Goal: Check status: Check status

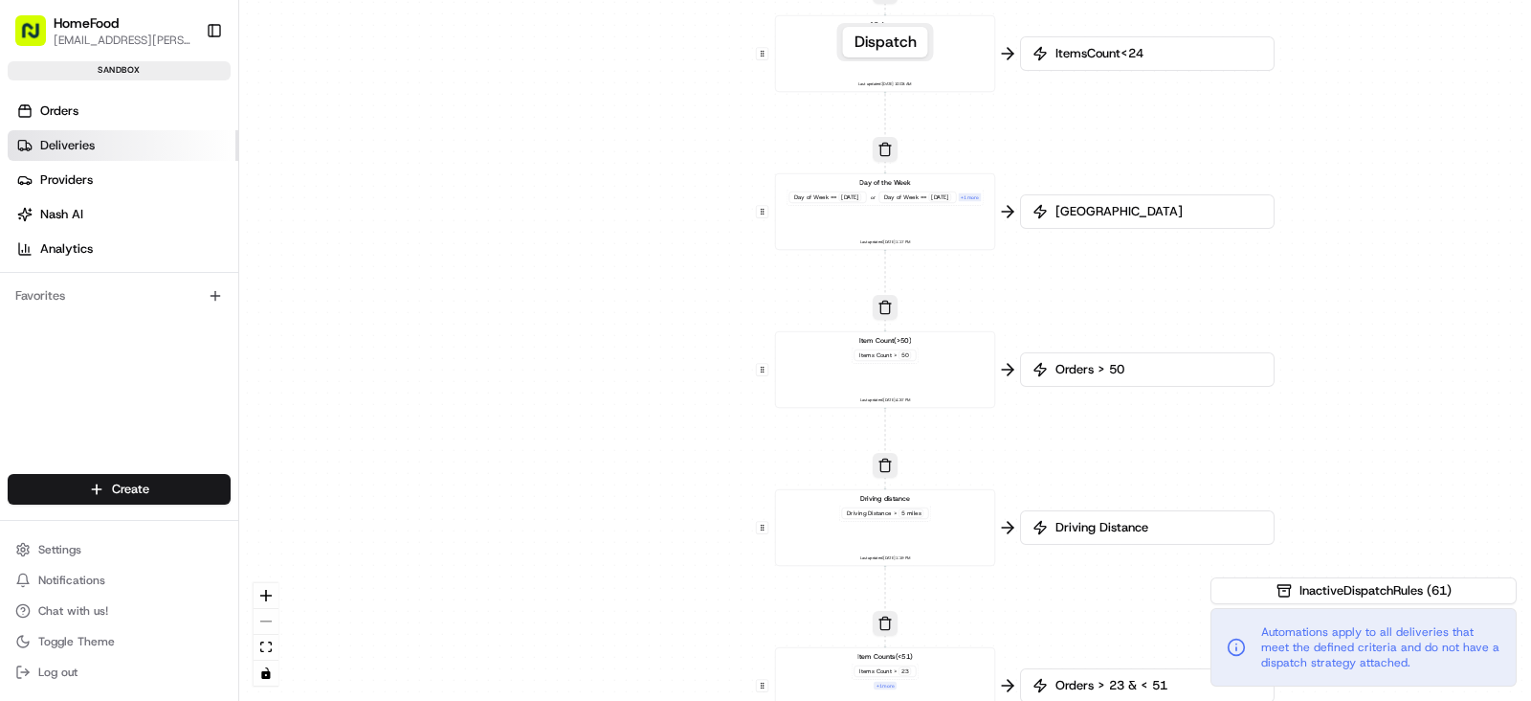
click at [70, 137] on span "Deliveries" at bounding box center [67, 145] width 55 height 17
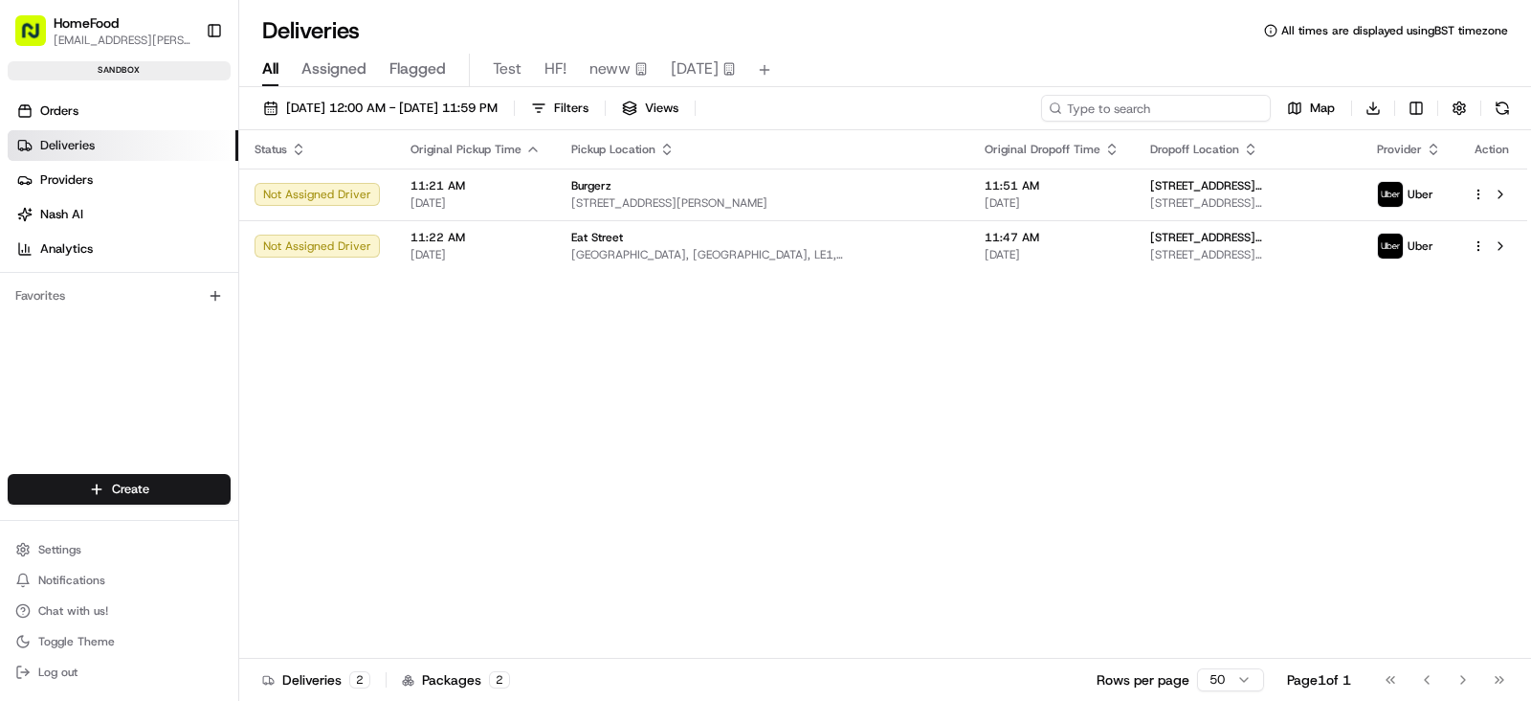
click at [1183, 112] on input at bounding box center [1156, 108] width 230 height 27
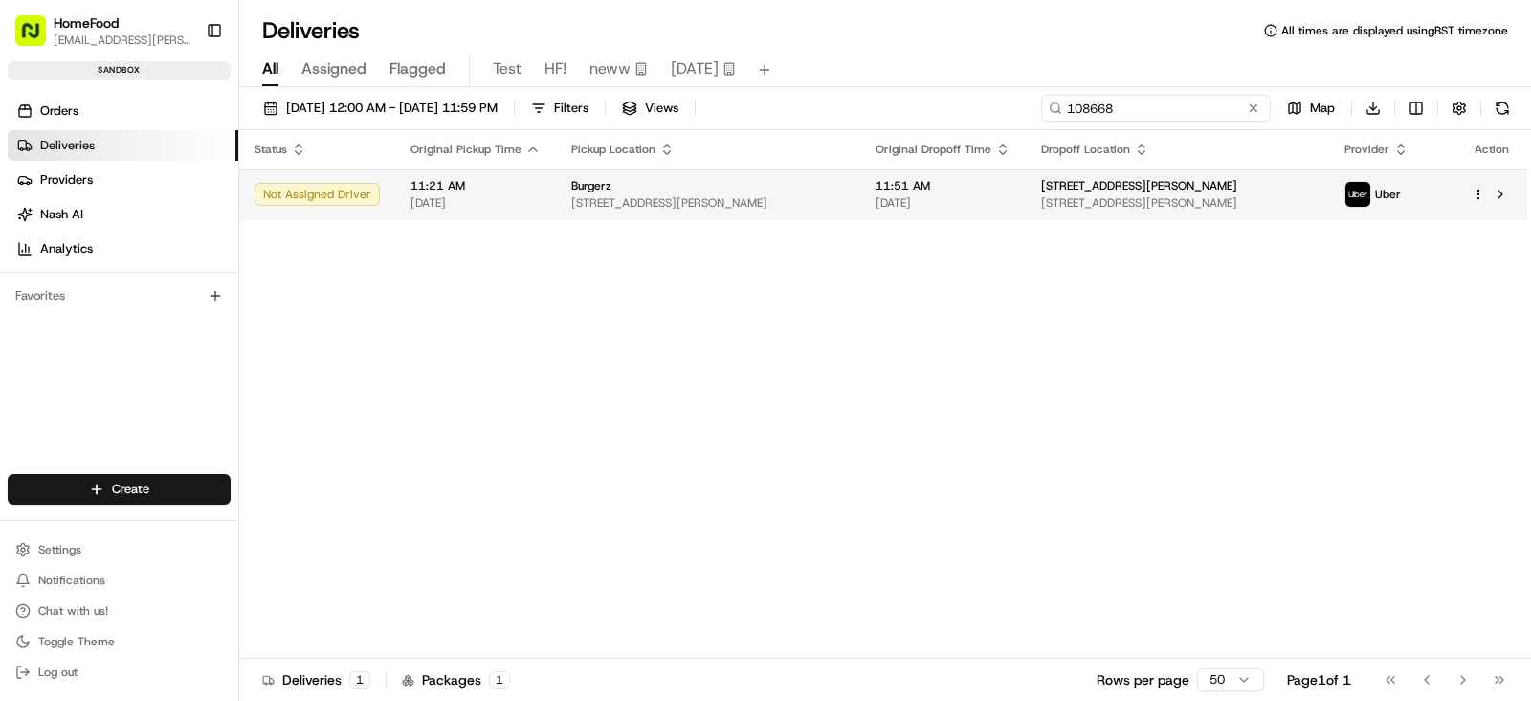
type input "108668"
click at [411, 184] on span "11:21 AM" at bounding box center [476, 185] width 130 height 15
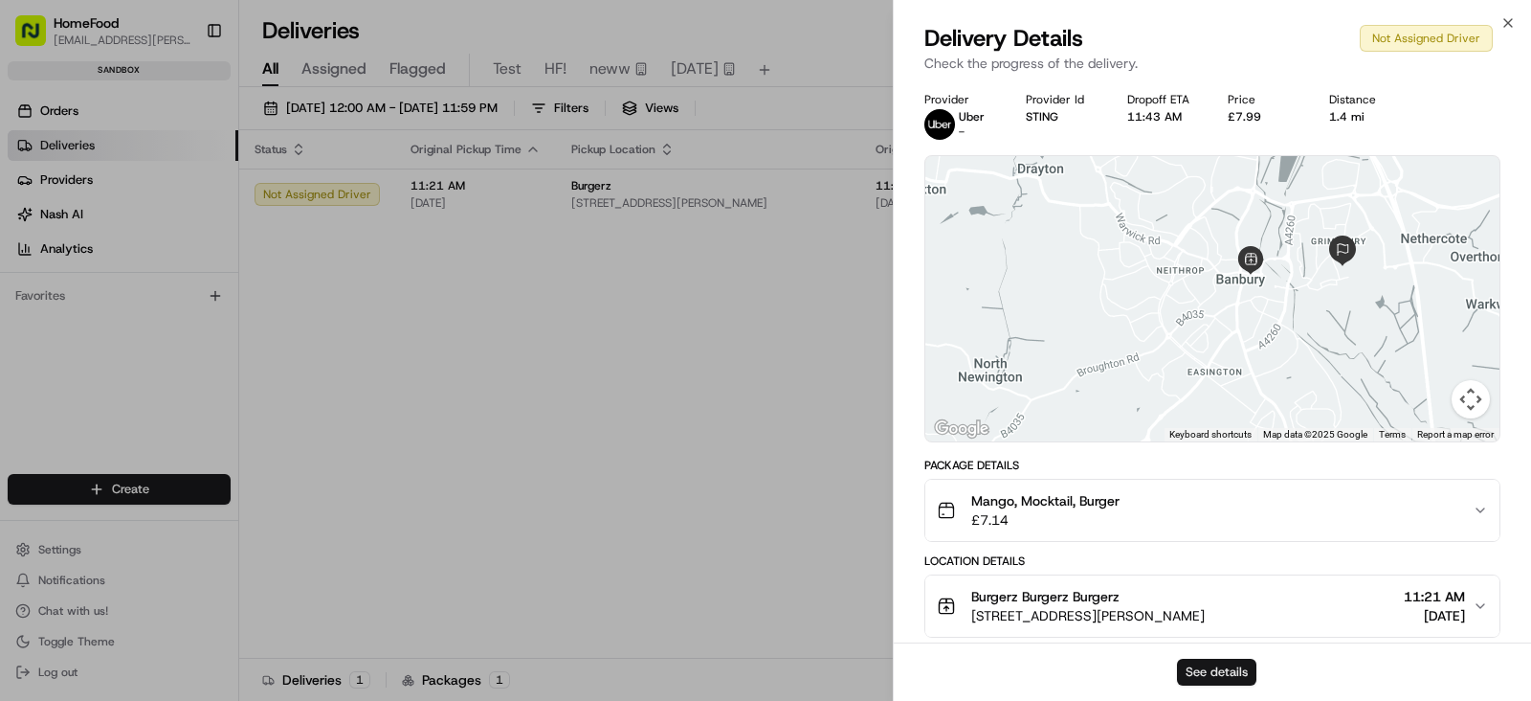
click at [1241, 670] on button "See details" at bounding box center [1216, 671] width 79 height 27
